Goal: Task Accomplishment & Management: Manage account settings

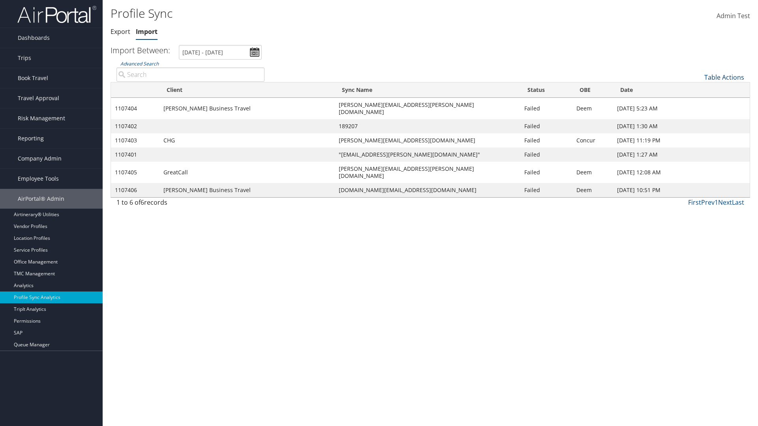
click at [726, 76] on link "Table Actions" at bounding box center [724, 77] width 40 height 9
click at [684, 101] on link "Column Visibility" at bounding box center [695, 102] width 104 height 13
click at [662, 170] on link "Actions" at bounding box center [695, 170] width 104 height 13
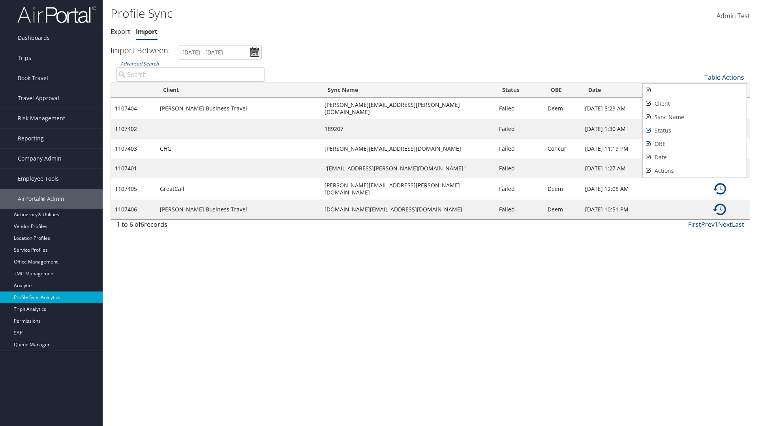
click at [538, 53] on div at bounding box center [379, 213] width 758 height 426
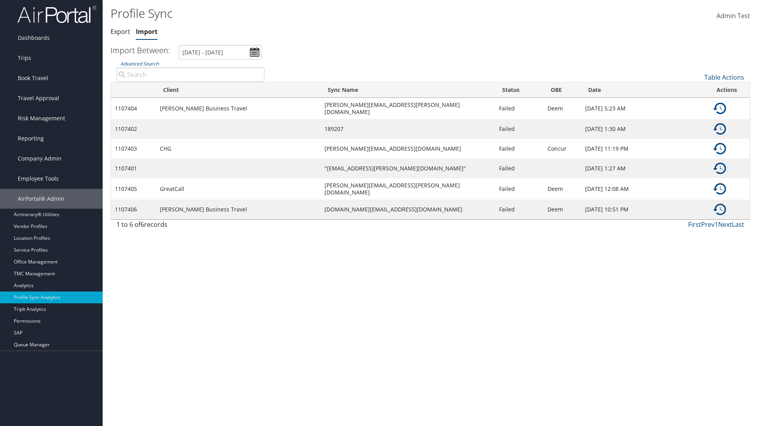
click at [719, 107] on img at bounding box center [719, 108] width 13 height 13
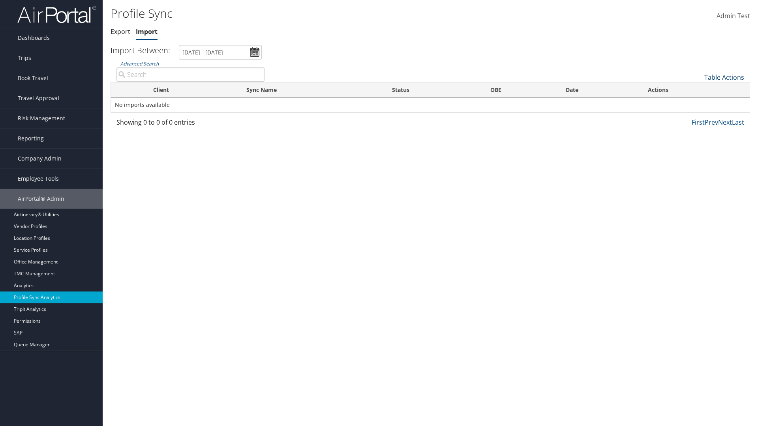
click at [725, 77] on link "Table Actions" at bounding box center [724, 77] width 40 height 9
click at [693, 89] on link "Sync Profile" at bounding box center [695, 89] width 104 height 13
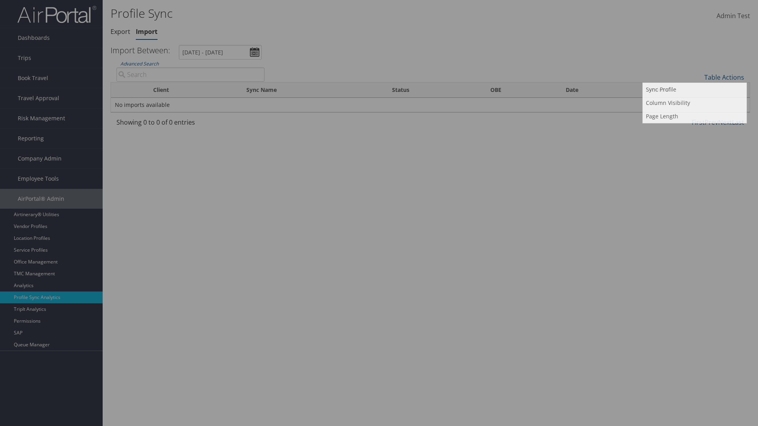
click at [456, 71] on input "User" at bounding box center [456, 71] width 297 height 15
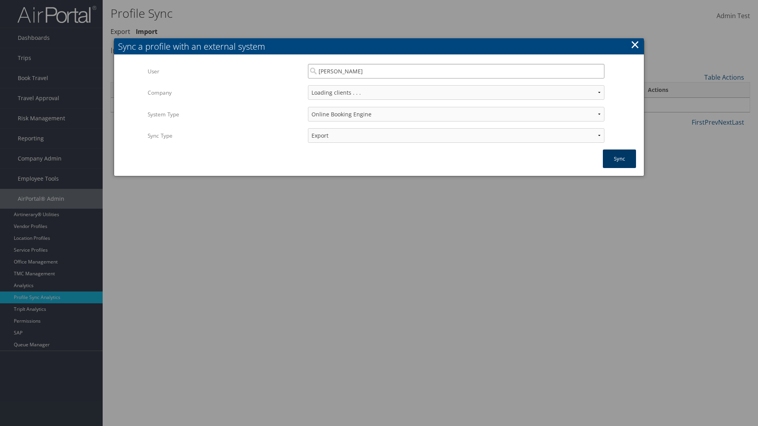
type input "[PERSON_NAME]"
click at [620, 159] on button "Sync" at bounding box center [619, 159] width 33 height 19
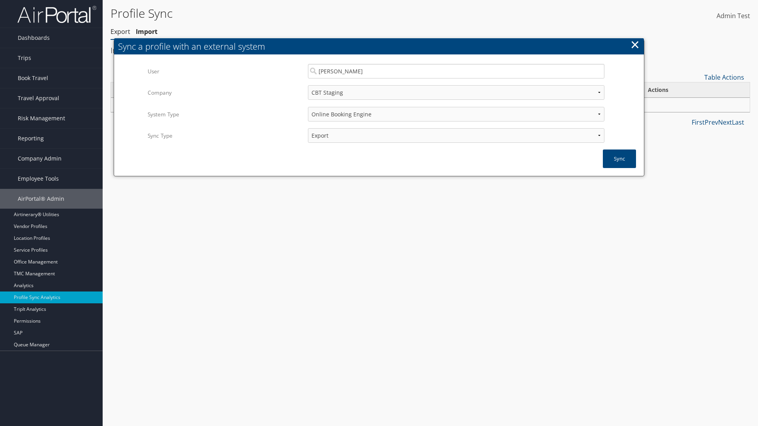
click at [120, 32] on link "Export" at bounding box center [121, 31] width 20 height 9
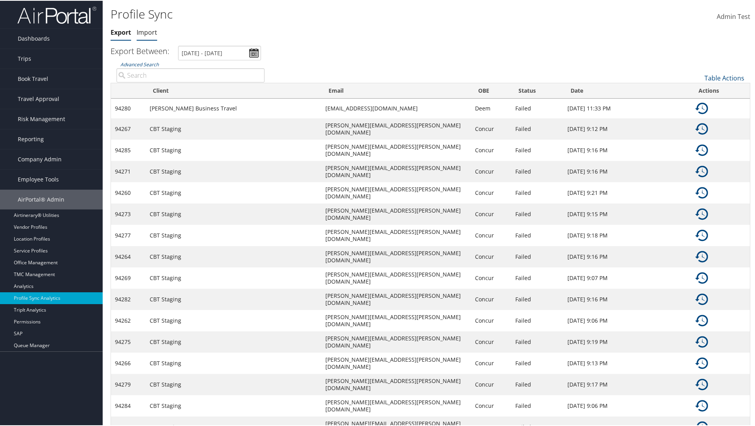
click at [147, 32] on link "Import" at bounding box center [147, 31] width 21 height 9
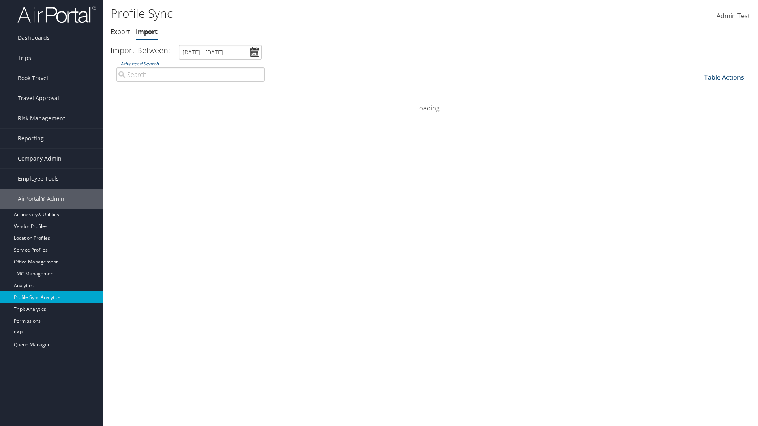
click at [725, 77] on link "Table Actions" at bounding box center [724, 77] width 40 height 9
click at [693, 116] on link "Page Length" at bounding box center [695, 116] width 104 height 13
click at [725, 77] on link "Table Actions" at bounding box center [724, 77] width 40 height 9
click at [693, 116] on link "Page Length" at bounding box center [695, 116] width 104 height 13
click at [725, 77] on link "Table Actions" at bounding box center [724, 77] width 40 height 9
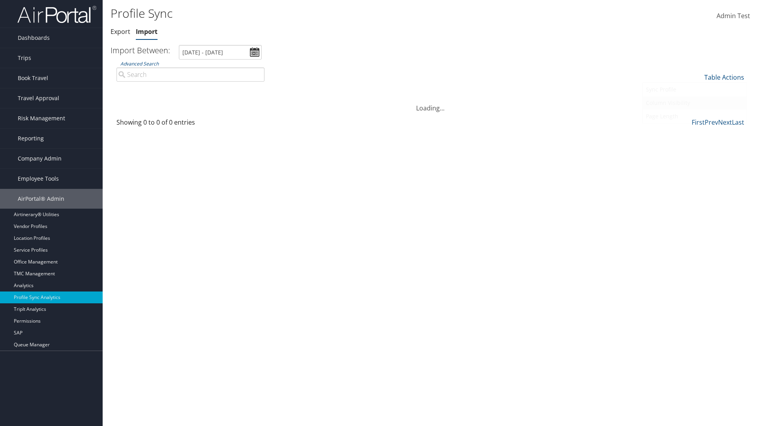
click at [693, 103] on link "Column Visibility" at bounding box center [695, 102] width 104 height 13
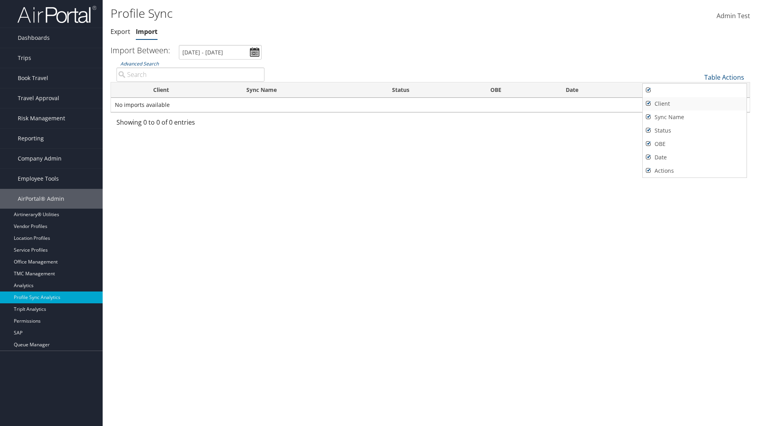
click at [693, 103] on link "Client" at bounding box center [695, 103] width 104 height 13
click at [693, 117] on link "Sync Name" at bounding box center [695, 117] width 104 height 13
click at [693, 130] on link "Status" at bounding box center [695, 130] width 104 height 13
click at [693, 144] on link "OBE" at bounding box center [695, 143] width 104 height 13
click at [693, 157] on link "Date" at bounding box center [695, 157] width 104 height 13
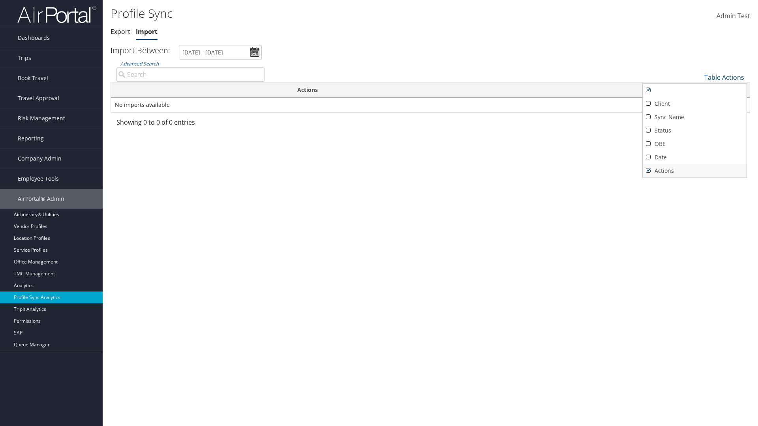
click at [693, 171] on link "Actions" at bounding box center [695, 170] width 104 height 13
click at [693, 103] on link "Client" at bounding box center [695, 103] width 104 height 13
click at [693, 117] on link "Sync Name" at bounding box center [695, 117] width 104 height 13
click at [693, 130] on link "Status" at bounding box center [695, 130] width 104 height 13
click at [693, 144] on link "OBE" at bounding box center [695, 143] width 104 height 13
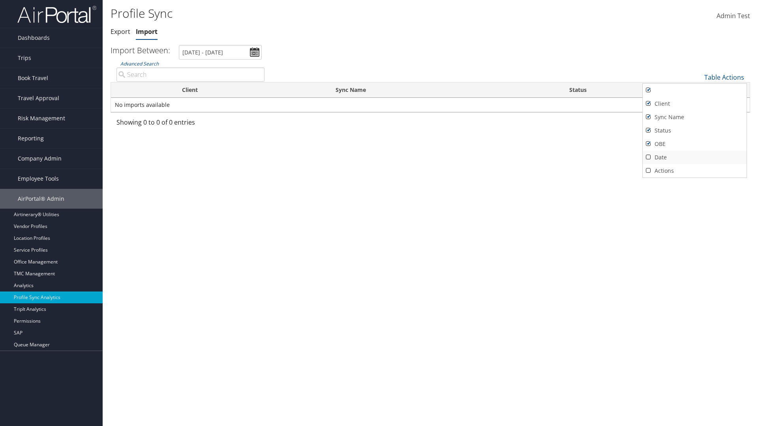
click at [693, 157] on link "Date" at bounding box center [695, 157] width 104 height 13
click at [693, 171] on link "Actions" at bounding box center [695, 170] width 104 height 13
